Goal: Find contact information: Find contact information

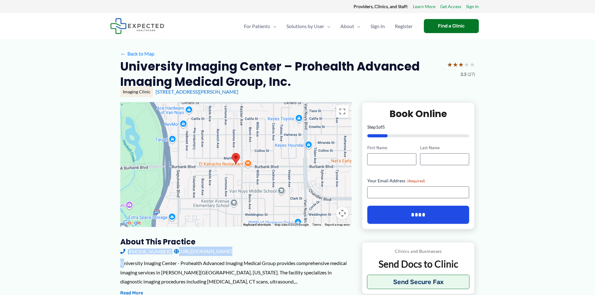
drag, startPoint x: 124, startPoint y: 257, endPoint x: 128, endPoint y: 254, distance: 4.5
click at [146, 252] on link "[PHONE_NUMBER]" at bounding box center [145, 251] width 51 height 9
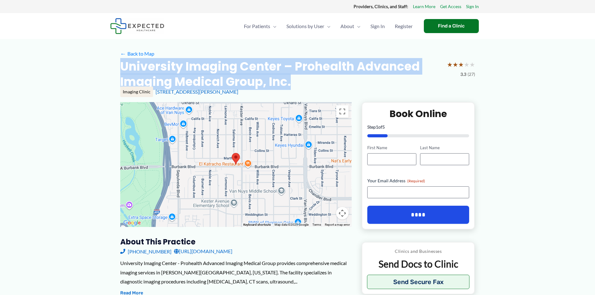
drag, startPoint x: 119, startPoint y: 64, endPoint x: 292, endPoint y: 82, distance: 173.7
copy h2 "University Imaging Center – Prohealth Advanced Imaging Medical Group, Inc."
drag, startPoint x: 57, startPoint y: 61, endPoint x: 61, endPoint y: 54, distance: 8.0
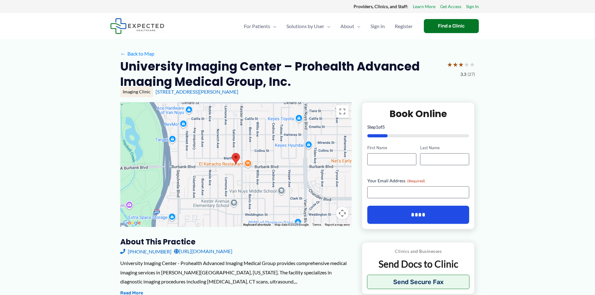
click at [205, 33] on div "For Patients Menu Toggle How does Expected work? Medical Records Navigator Reso…" at bounding box center [297, 26] width 375 height 26
